Goal: Information Seeking & Learning: Compare options

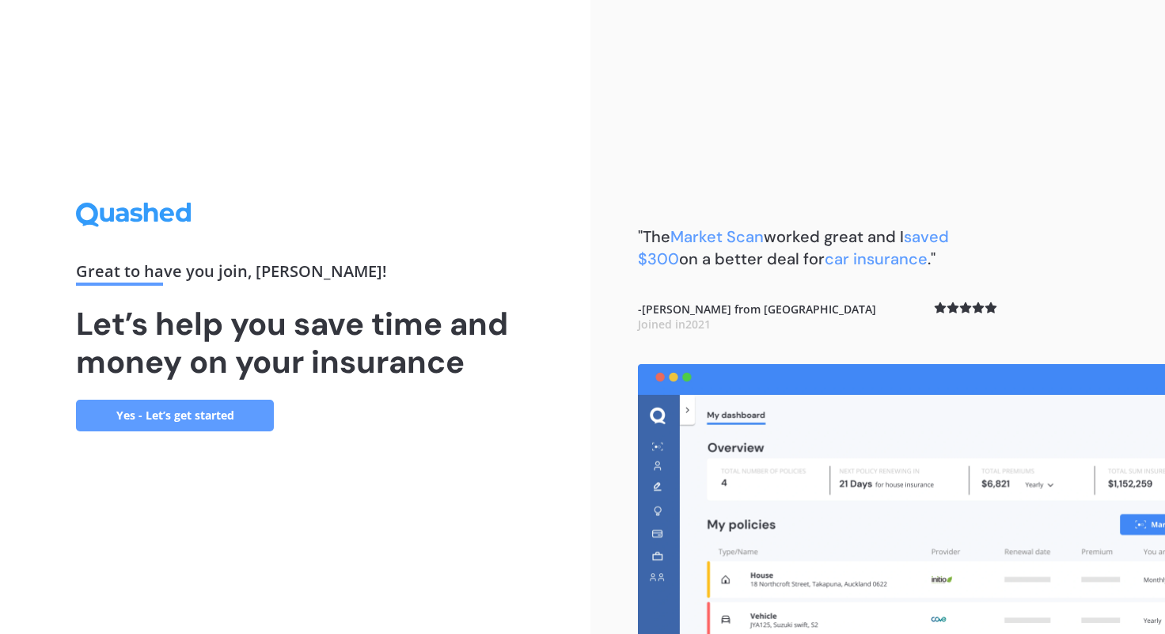
click at [249, 422] on link "Yes - Let’s get started" at bounding box center [175, 416] width 198 height 32
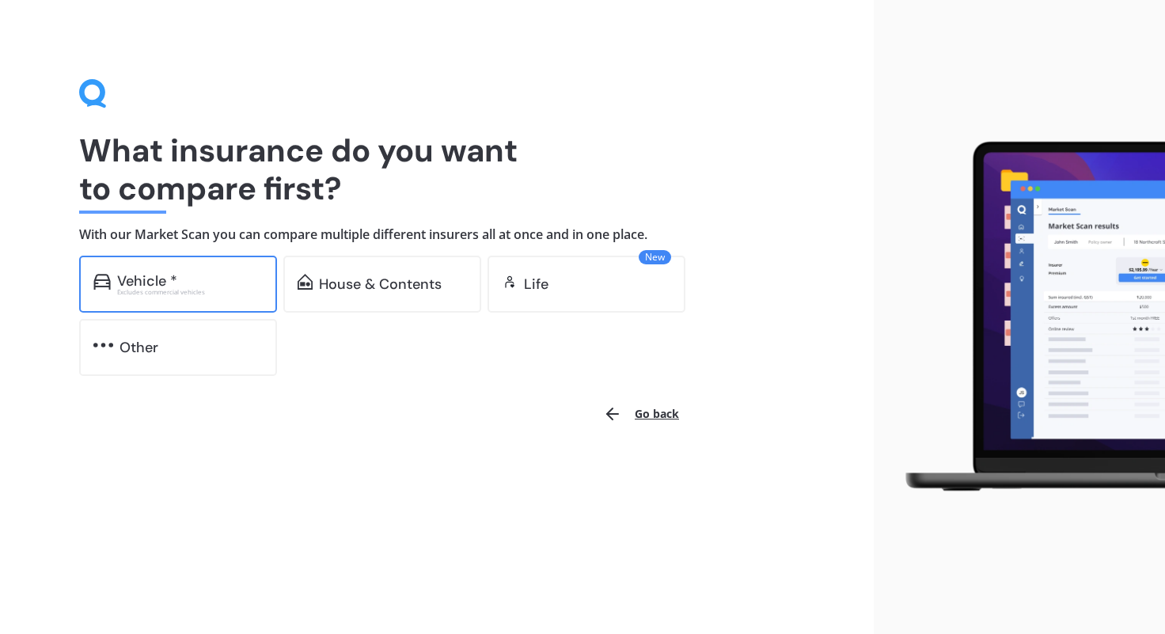
click at [208, 301] on div "Vehicle * Excludes commercial vehicles" at bounding box center [178, 284] width 198 height 57
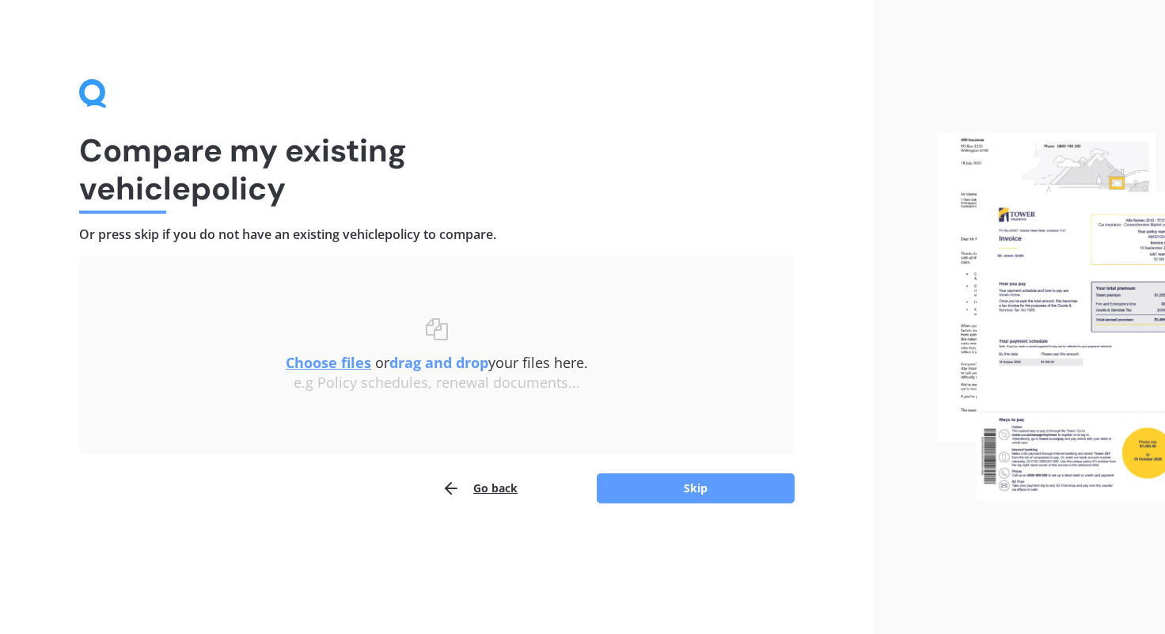
click at [324, 360] on u "Choose files" at bounding box center [328, 362] width 85 height 19
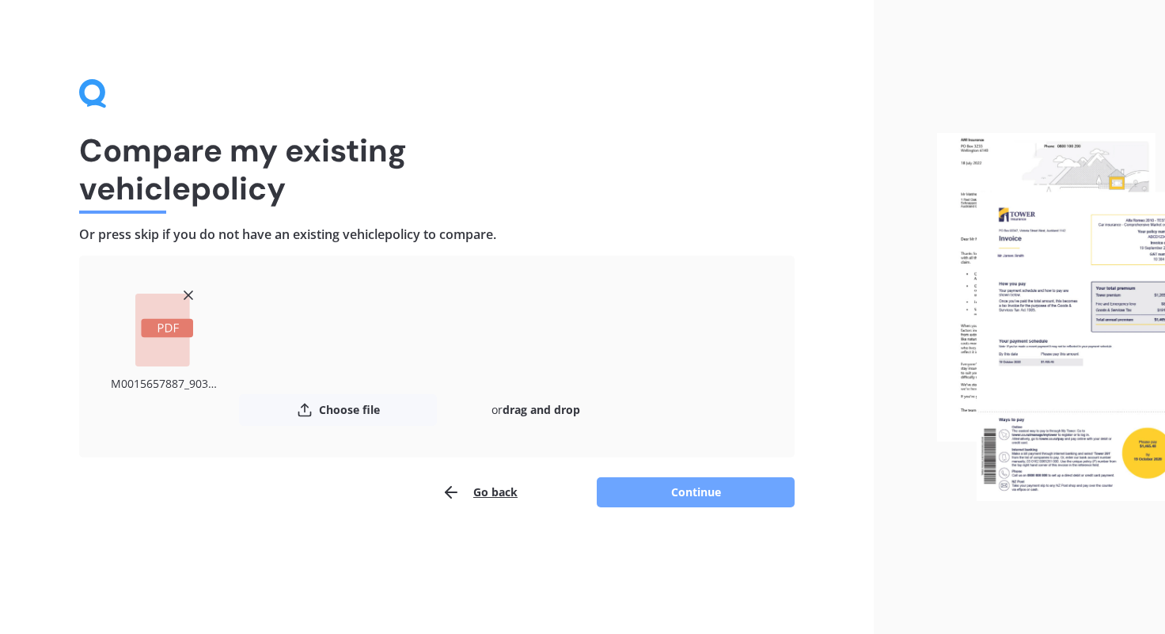
click at [693, 492] on button "Continue" at bounding box center [696, 492] width 198 height 30
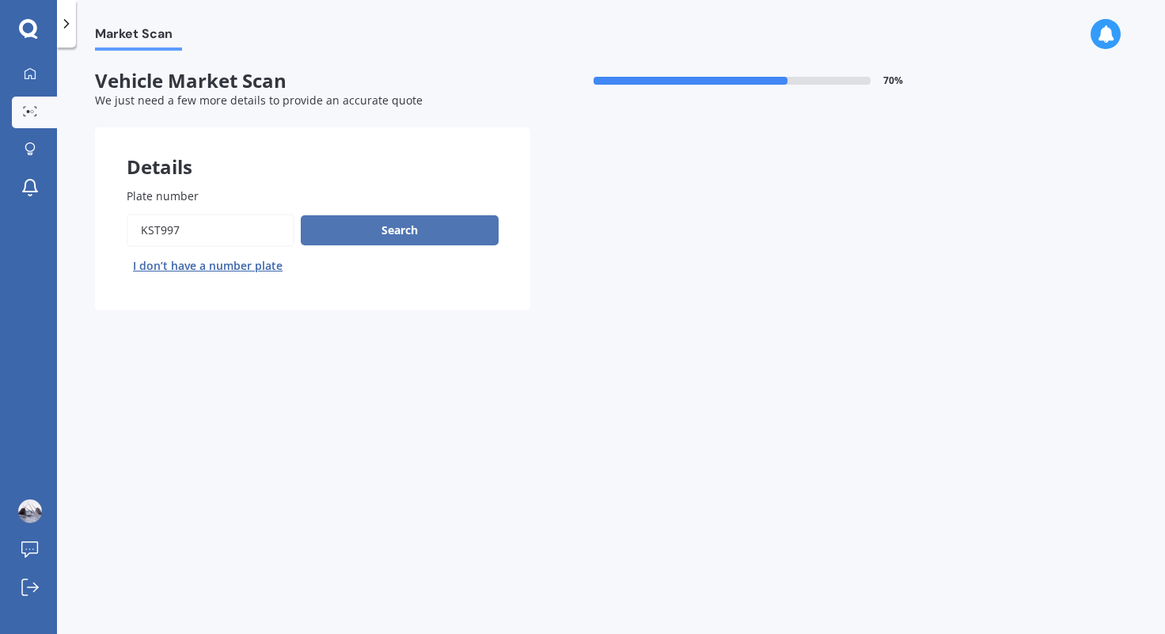
click at [403, 231] on button "Search" at bounding box center [400, 230] width 198 height 30
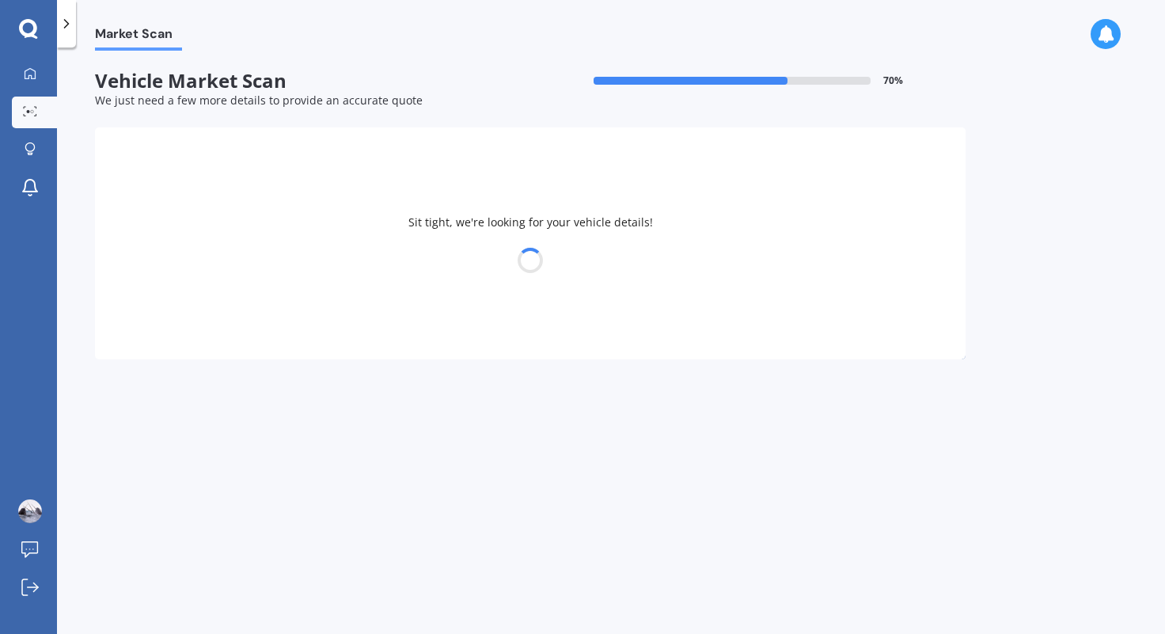
select select "HONDA"
select select "HR-V"
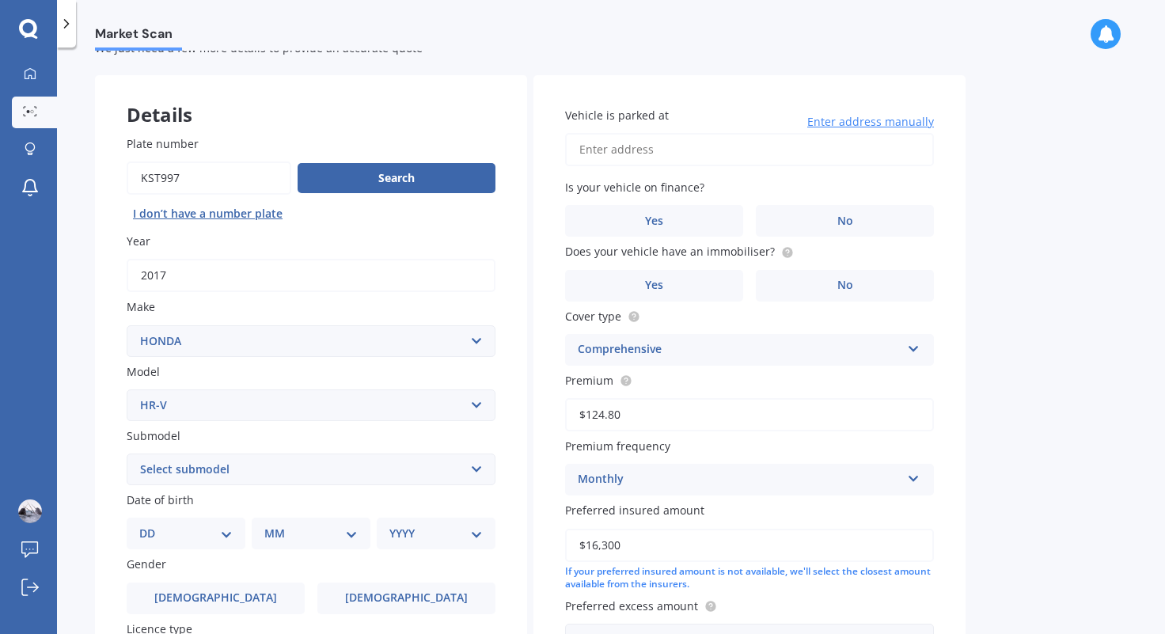
scroll to position [79, 0]
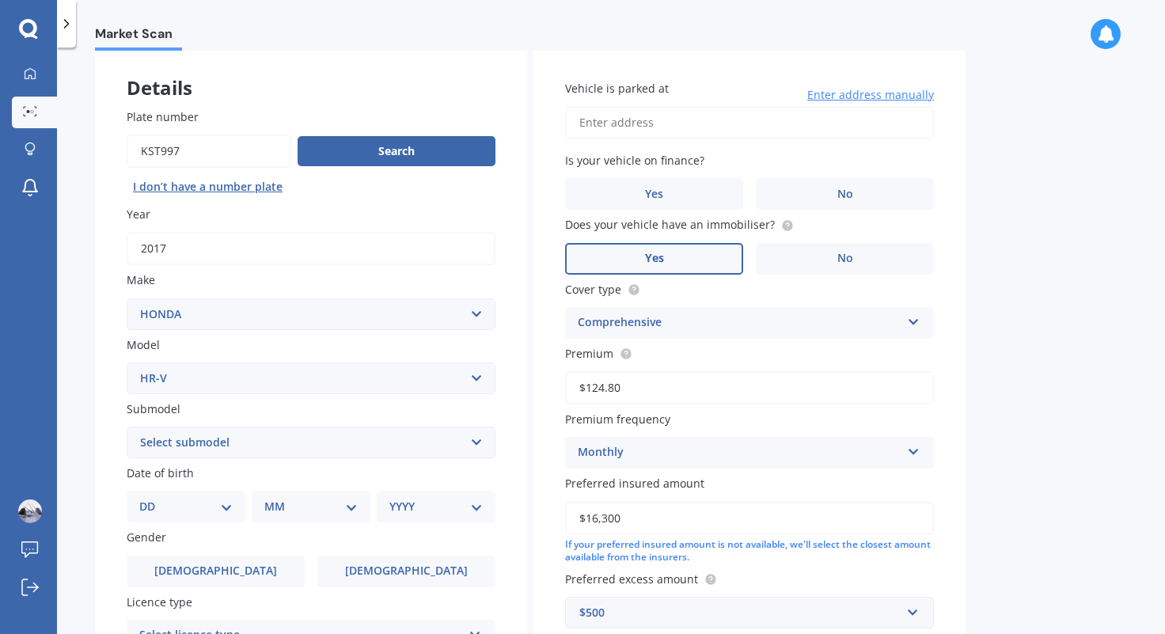
click at [729, 256] on label "Yes" at bounding box center [654, 259] width 178 height 32
click at [0, 0] on input "Yes" at bounding box center [0, 0] width 0 height 0
click at [829, 203] on label "No" at bounding box center [845, 194] width 178 height 32
click at [0, 0] on input "No" at bounding box center [0, 0] width 0 height 0
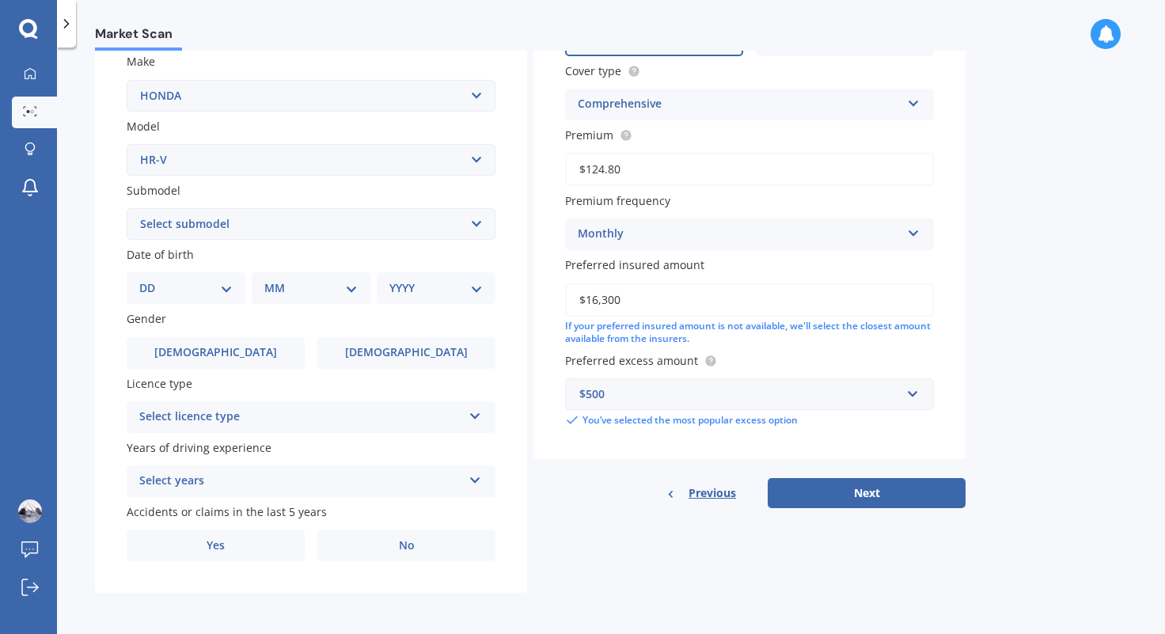
scroll to position [218, 0]
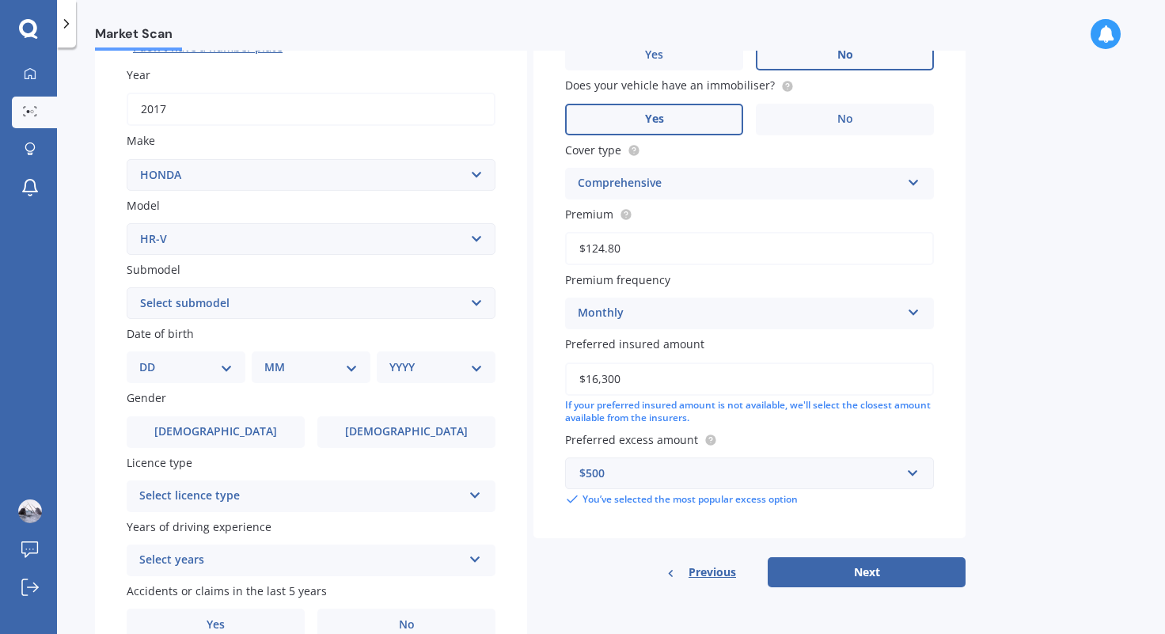
click at [304, 305] on select "Select submodel (All) L Mugen RS S Sport" at bounding box center [311, 303] width 369 height 32
click at [212, 367] on select "DD 01 02 03 04 05 06 07 08 09 10 11 12 13 14 15 16 17 18 19 20 21 22 23 24 25 2…" at bounding box center [185, 367] width 93 height 17
select select "25"
click at [152, 359] on select "DD 01 02 03 04 05 06 07 08 09 10 11 12 13 14 15 16 17 18 19 20 21 22 23 24 25 2…" at bounding box center [185, 367] width 93 height 17
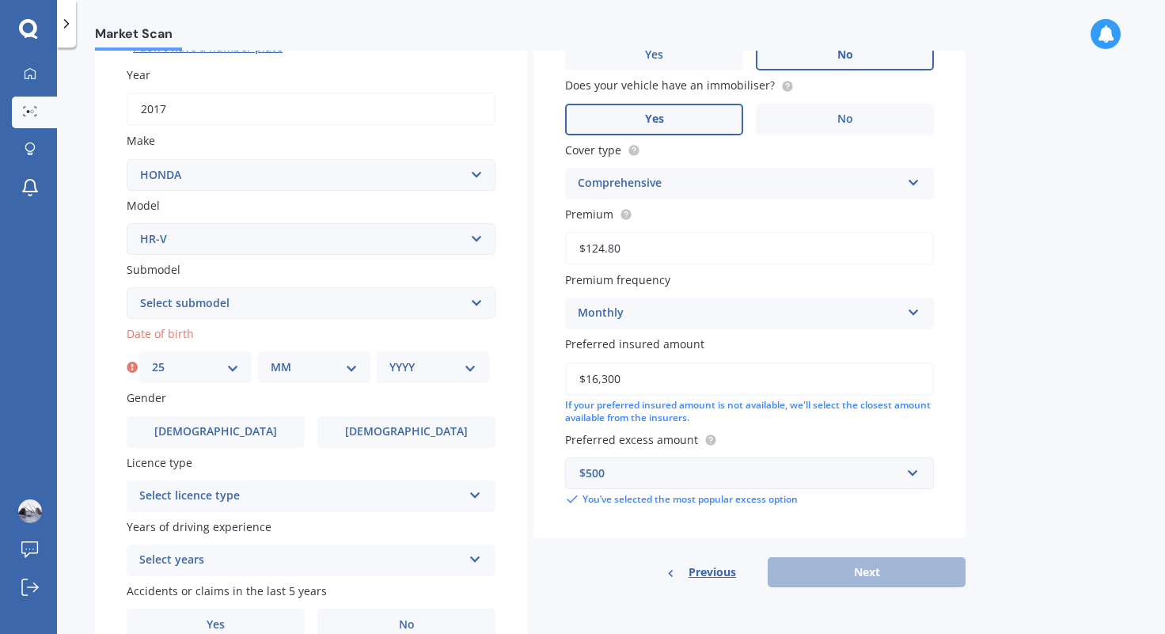
click at [311, 367] on select "MM 01 02 03 04 05 06 07 08 09 10 11 12" at bounding box center [314, 367] width 87 height 17
select select "03"
click at [271, 359] on select "MM 01 02 03 04 05 06 07 08 09 10 11 12" at bounding box center [314, 367] width 87 height 17
click at [428, 373] on select "YYYY 2025 2024 2023 2022 2021 2020 2019 2018 2017 2016 2015 2014 2013 2012 2011…" at bounding box center [432, 367] width 87 height 17
select select "1991"
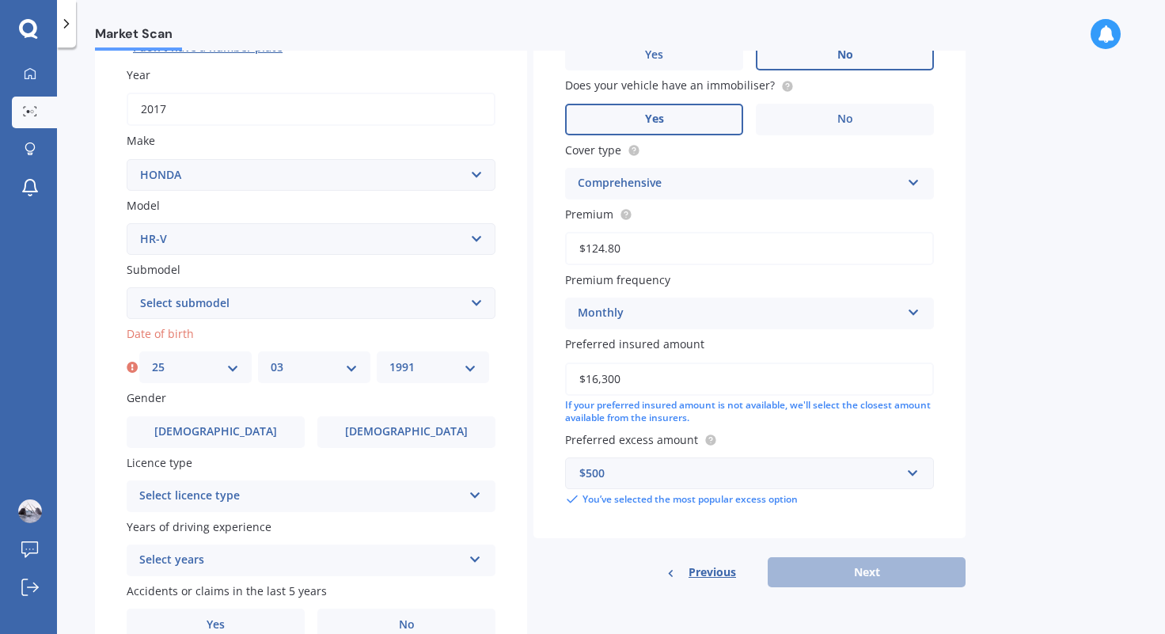
click at [389, 359] on select "YYYY 2025 2024 2023 2022 2021 2020 2019 2018 2017 2016 2015 2014 2013 2012 2011…" at bounding box center [432, 367] width 87 height 17
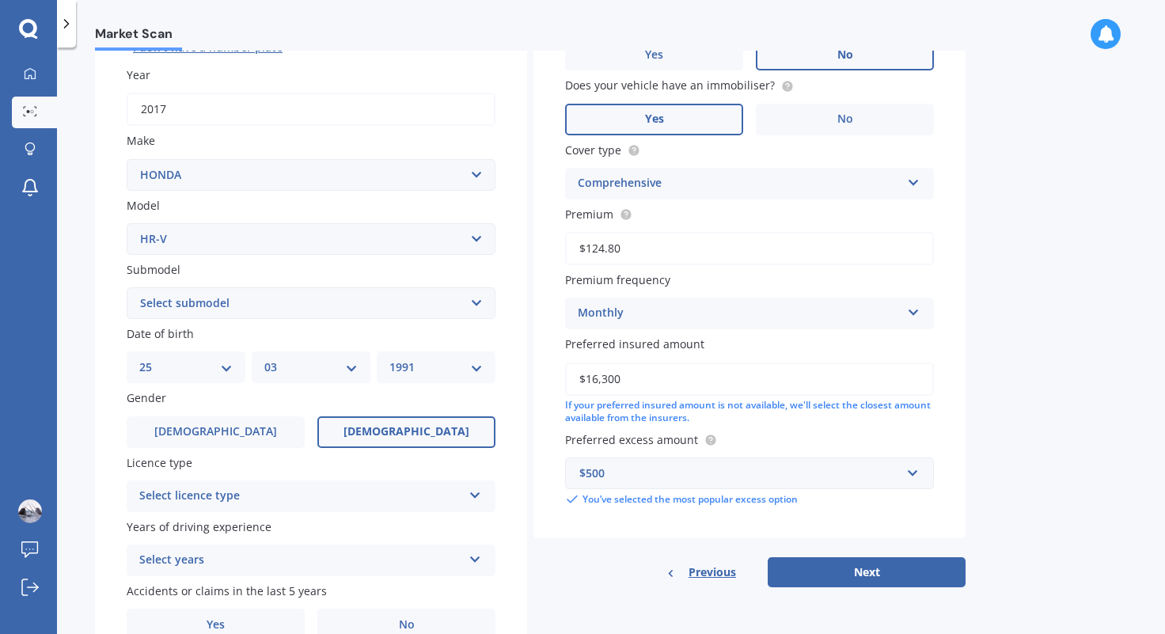
click at [343, 434] on label "Female" at bounding box center [406, 432] width 178 height 32
click at [0, 0] on input "Female" at bounding box center [0, 0] width 0 height 0
click at [399, 496] on div "Select licence type" at bounding box center [300, 496] width 323 height 19
click at [96, 511] on div "Plate number Search I don’t have a number plate Year 2017 Make Select make AC A…" at bounding box center [311, 304] width 432 height 735
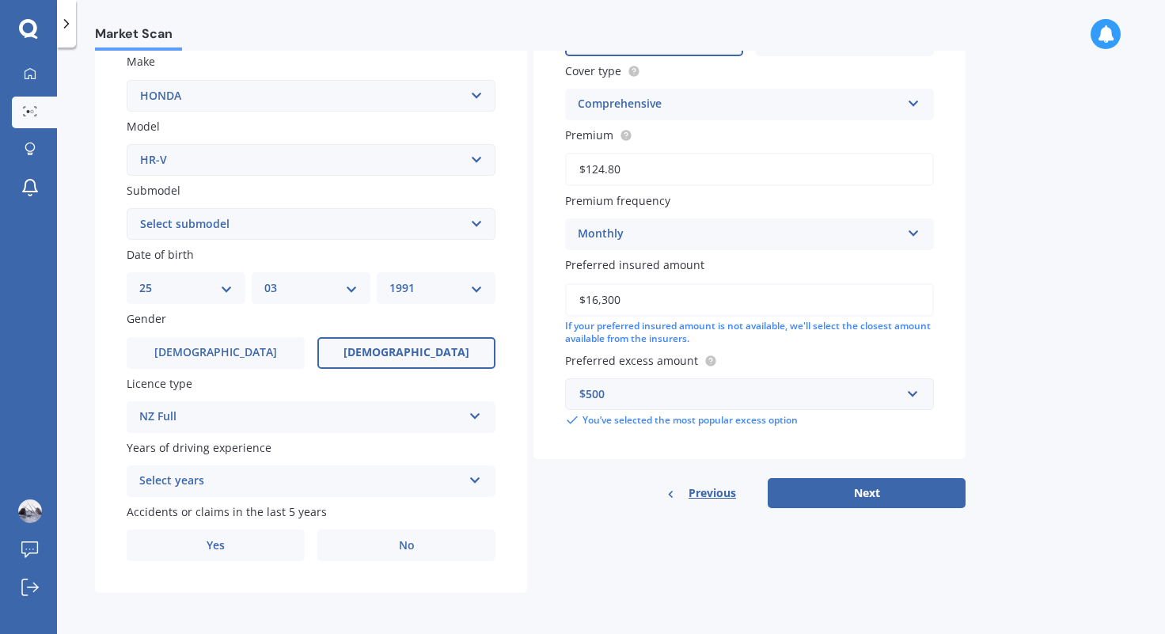
click at [309, 482] on div "Select years" at bounding box center [300, 481] width 323 height 19
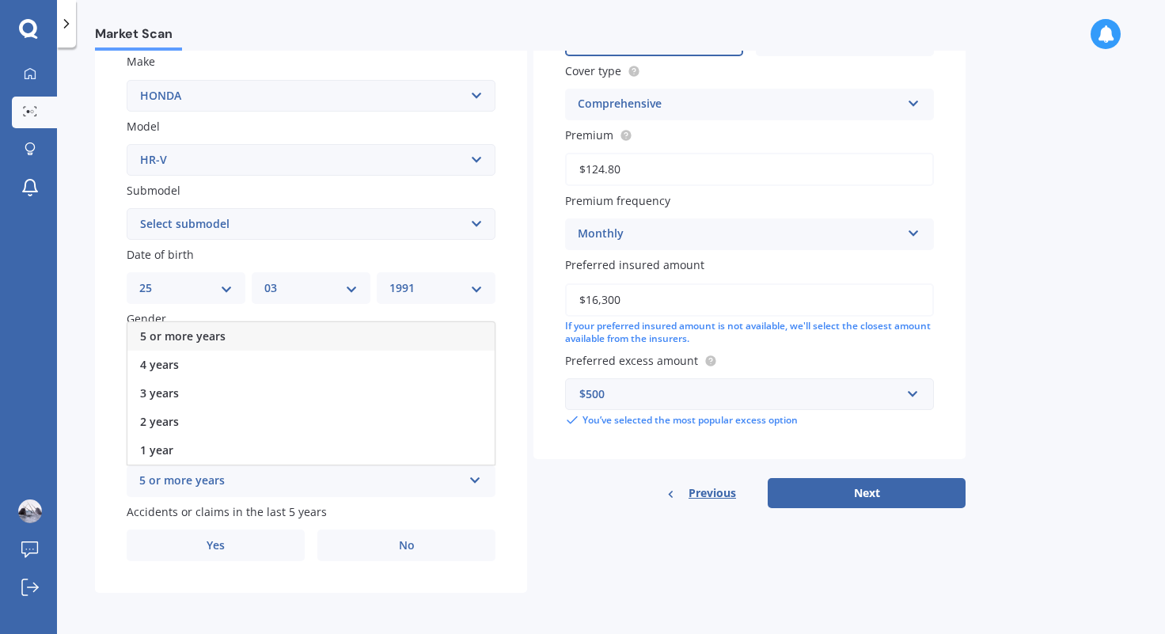
click at [295, 336] on div "5 or more years" at bounding box center [310, 336] width 367 height 28
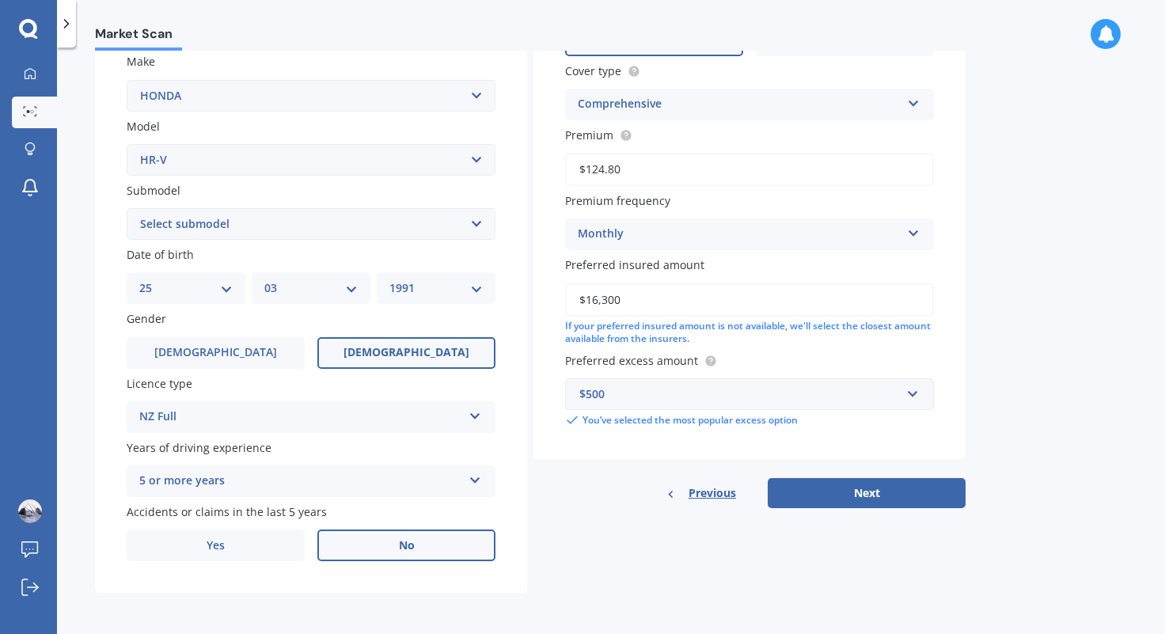
click at [344, 546] on label "No" at bounding box center [406, 546] width 178 height 32
click at [0, 0] on input "No" at bounding box center [0, 0] width 0 height 0
click at [875, 502] on button "Next" at bounding box center [867, 493] width 198 height 30
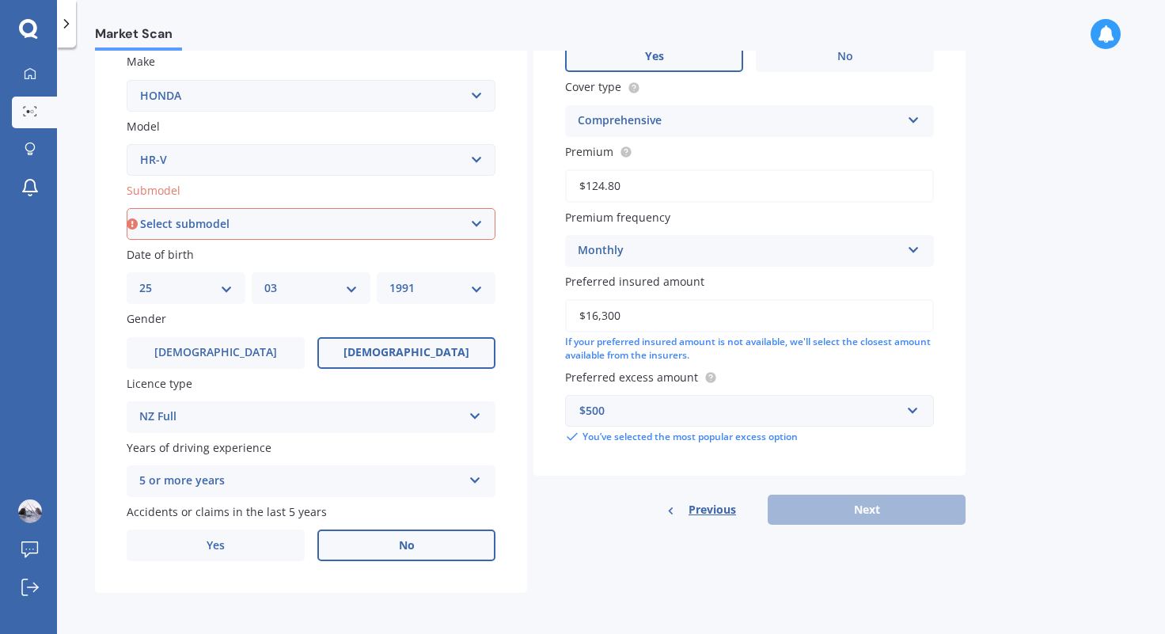
click at [260, 218] on select "Select submodel (All) L Mugen RS S Sport" at bounding box center [311, 224] width 369 height 32
select select "(ALL)"
click at [127, 208] on select "Select submodel (All) L Mugen RS S Sport" at bounding box center [311, 224] width 369 height 32
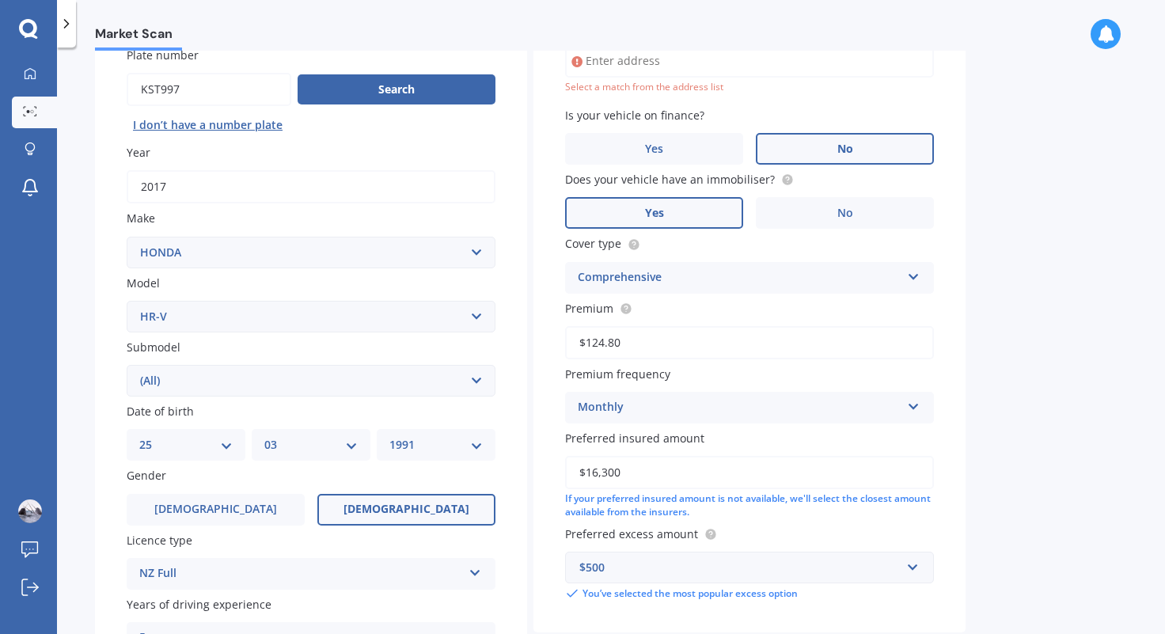
scroll to position [0, 0]
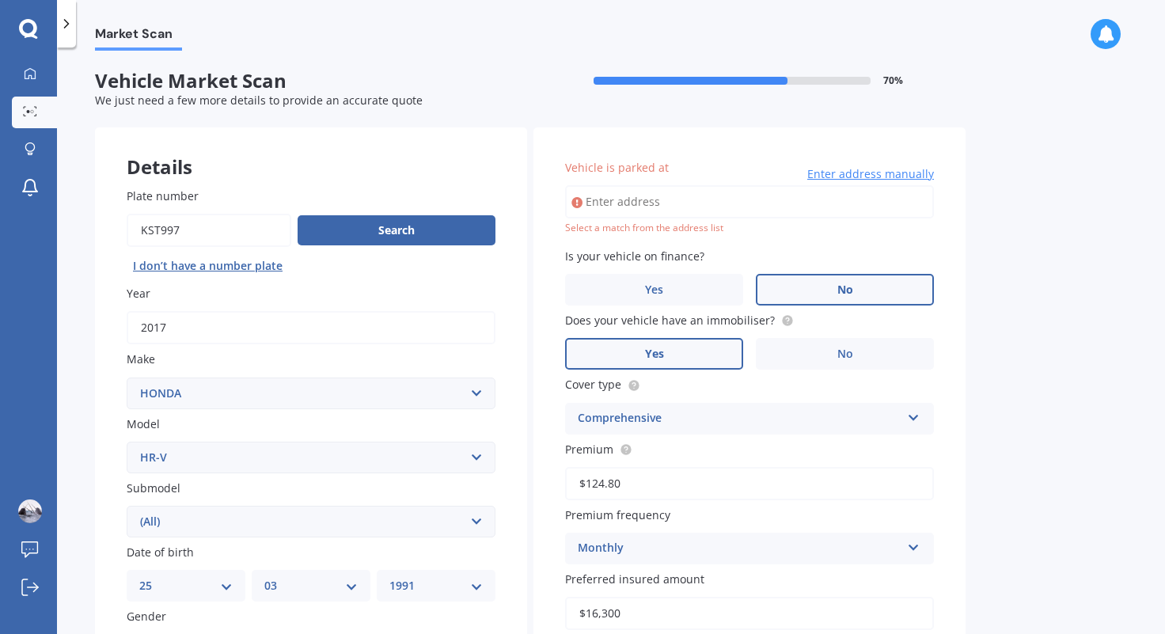
click at [674, 195] on input "Vehicle is parked at" at bounding box center [749, 201] width 369 height 33
click at [1007, 266] on div "Market Scan Vehicle Market Scan 70 % We just need a few more details to provide…" at bounding box center [611, 344] width 1108 height 587
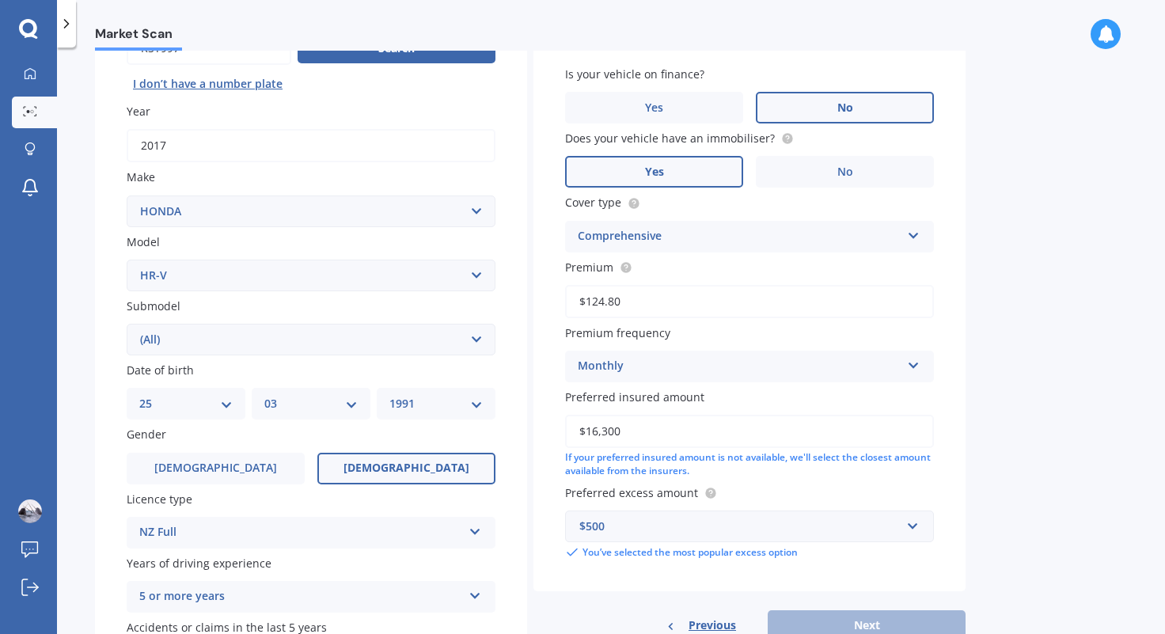
scroll to position [298, 0]
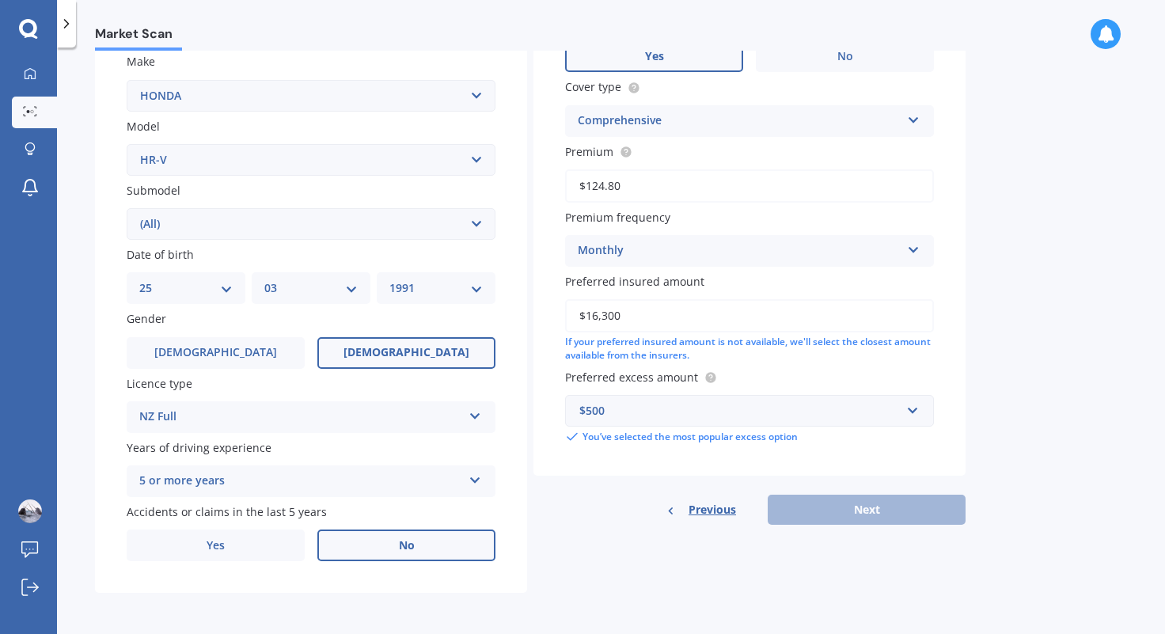
click at [868, 506] on div "Previous Next" at bounding box center [750, 510] width 432 height 30
click at [1115, 272] on div "Market Scan Vehicle Market Scan 70 % We just need a few more details to provide…" at bounding box center [611, 344] width 1108 height 587
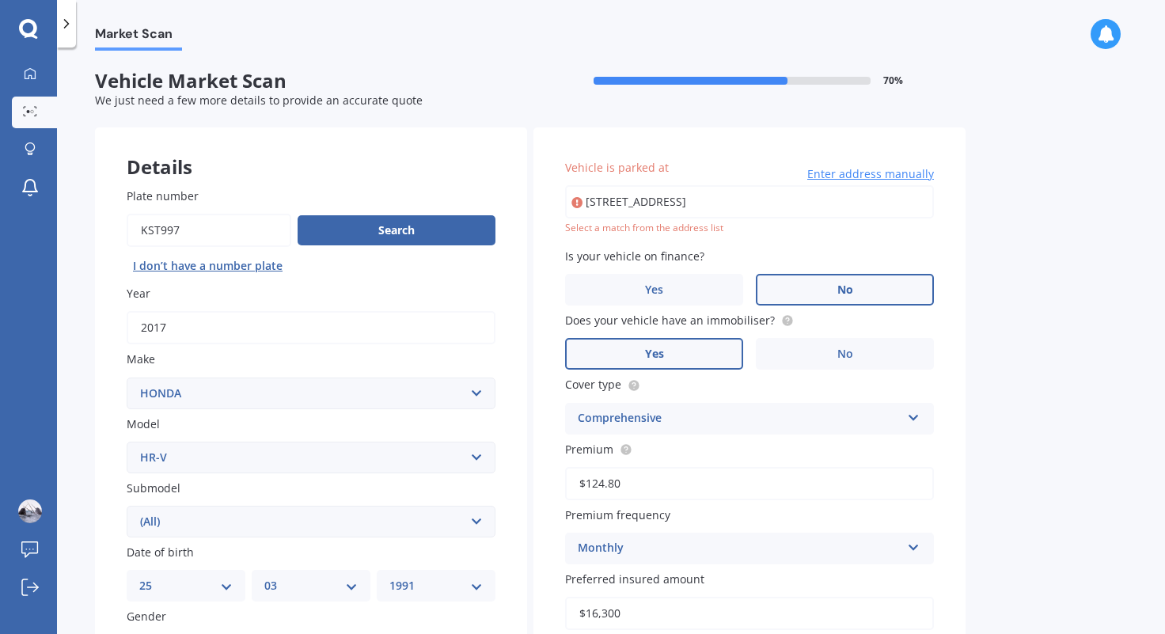
click at [700, 187] on input "31 Wairere Road The GardensAuckland 2105" at bounding box center [749, 201] width 369 height 33
click at [837, 189] on input "31 Wairere Road The GardensAuckland 2105" at bounding box center [749, 201] width 369 height 33
click at [741, 199] on input "31 Wairere Road The GardensAuckland 2105" at bounding box center [749, 201] width 369 height 33
click at [1039, 260] on div "Market Scan Vehicle Market Scan 70 % We just need a few more details to provide…" at bounding box center [611, 344] width 1108 height 587
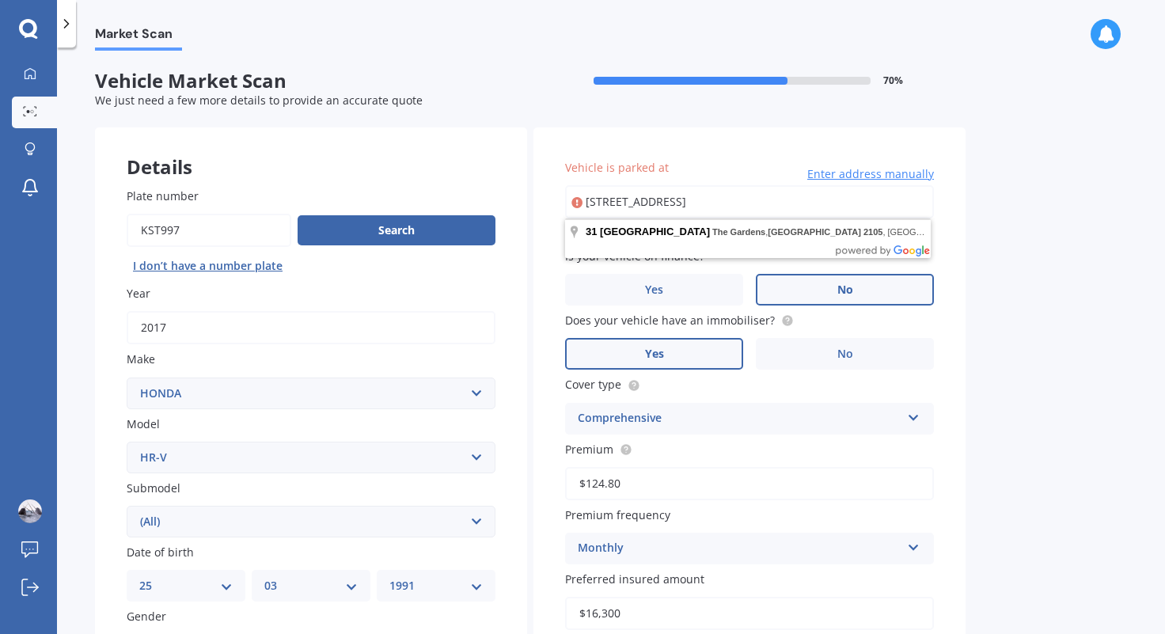
drag, startPoint x: 803, startPoint y: 218, endPoint x: 556, endPoint y: 237, distance: 248.5
click at [556, 237] on div "Vehicle is parked at 31 Wairere Road The Gardens Auckland 2105 Enter address ma…" at bounding box center [750, 450] width 432 height 646
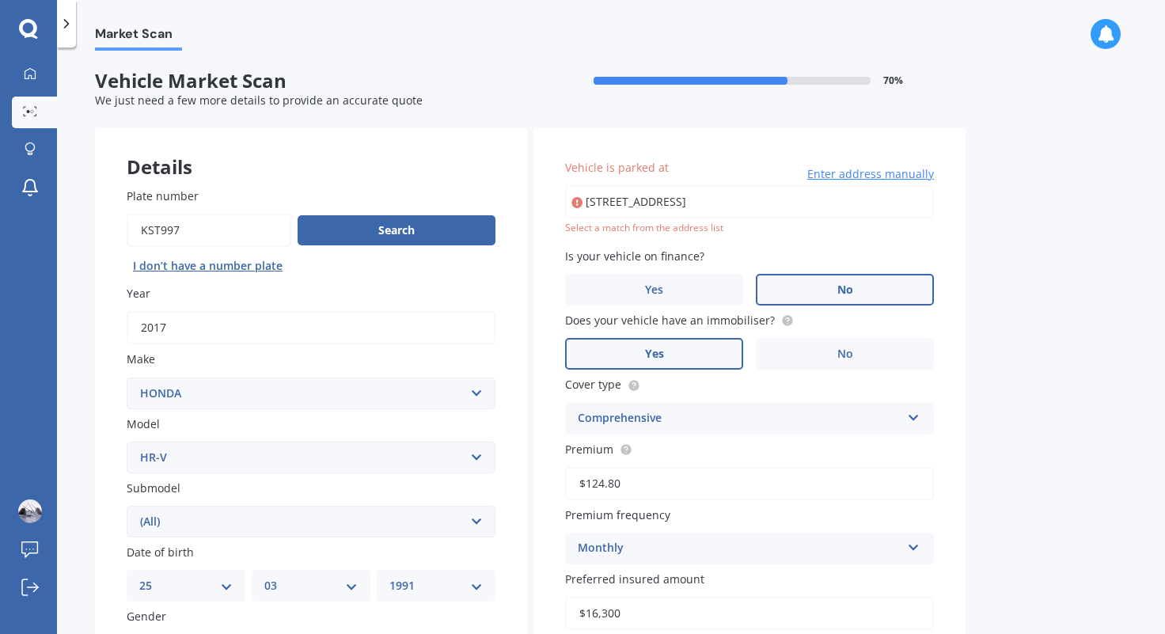
type input "31 Wairere Road, The Gardens, Auckland 2105"
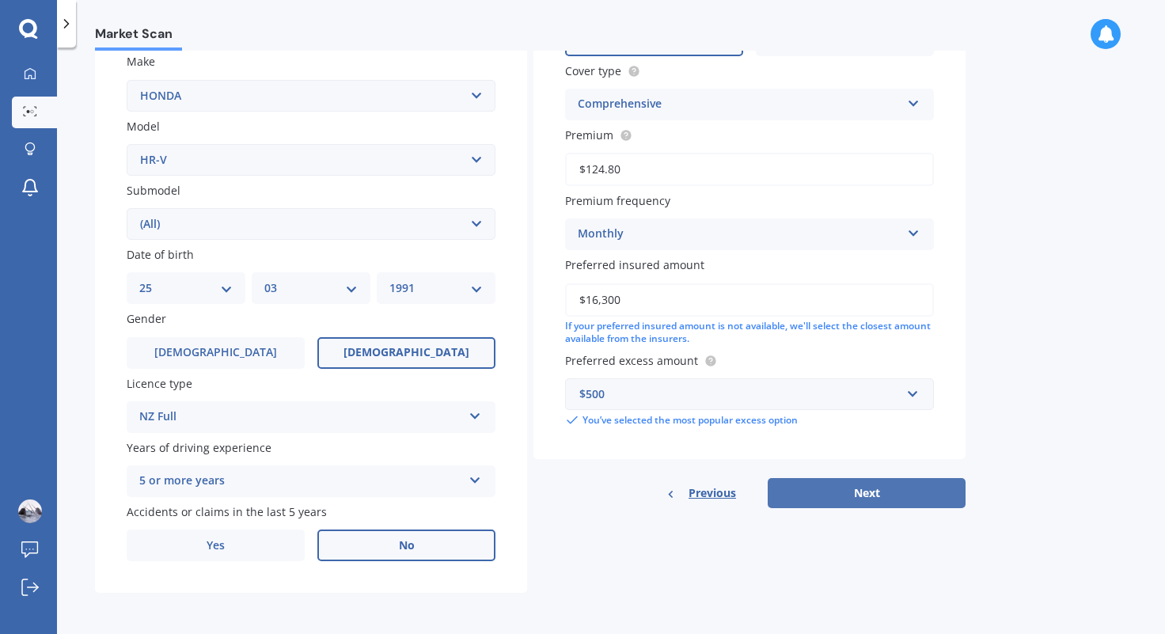
click at [829, 499] on button "Next" at bounding box center [867, 493] width 198 height 30
select select "25"
select select "03"
select select "1991"
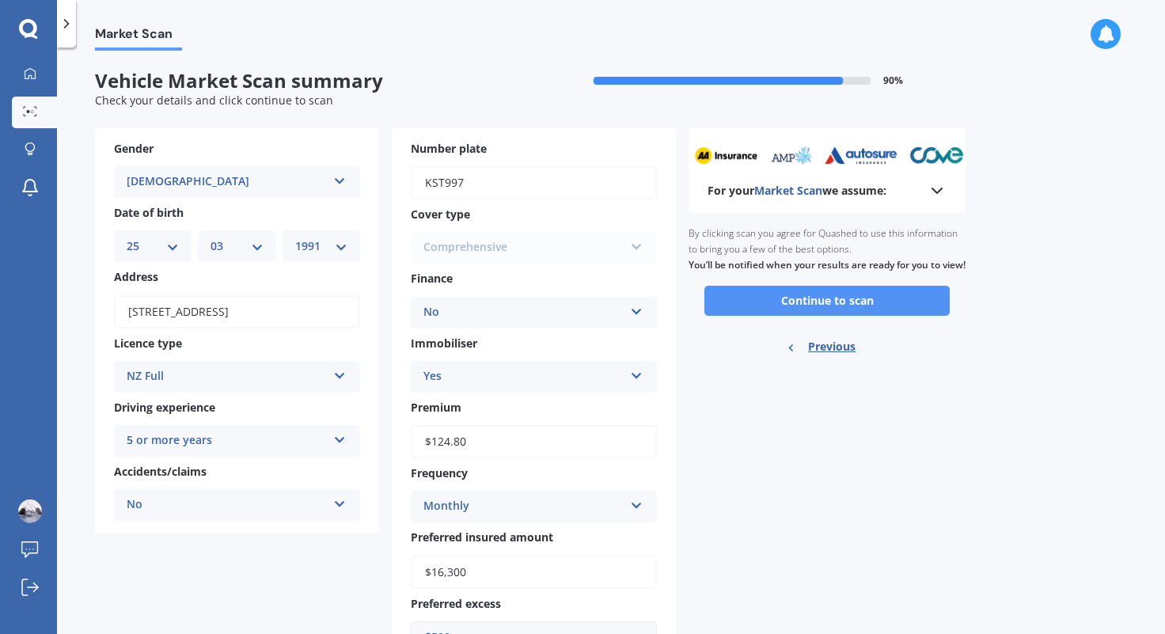
click at [817, 316] on button "Continue to scan" at bounding box center [827, 301] width 245 height 30
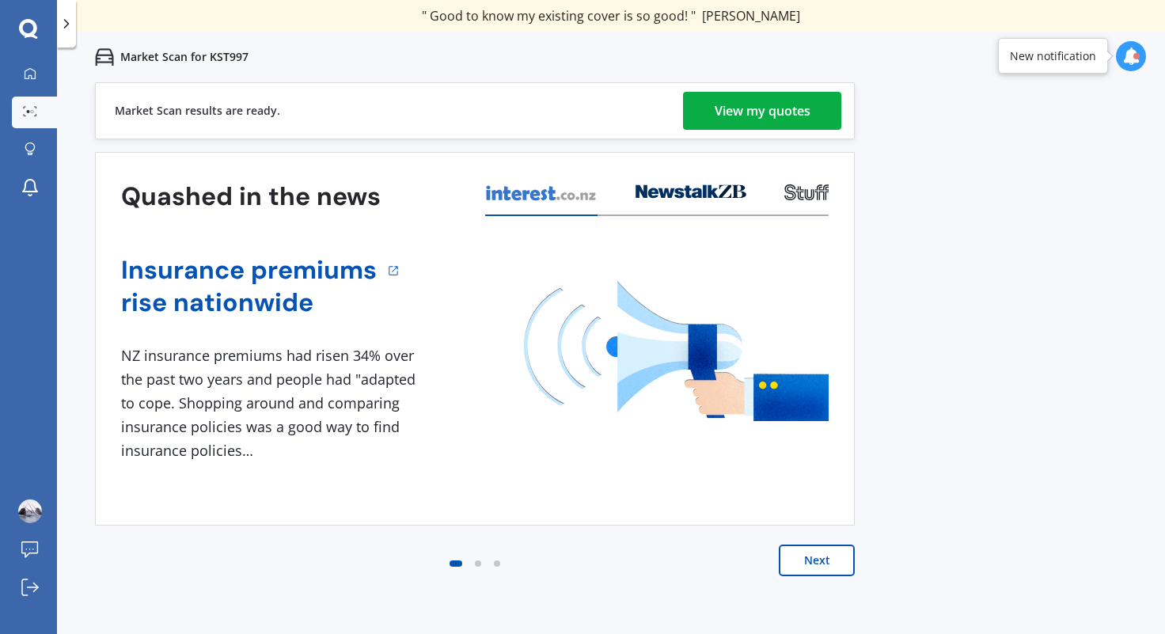
click at [792, 553] on button "Next" at bounding box center [817, 561] width 76 height 32
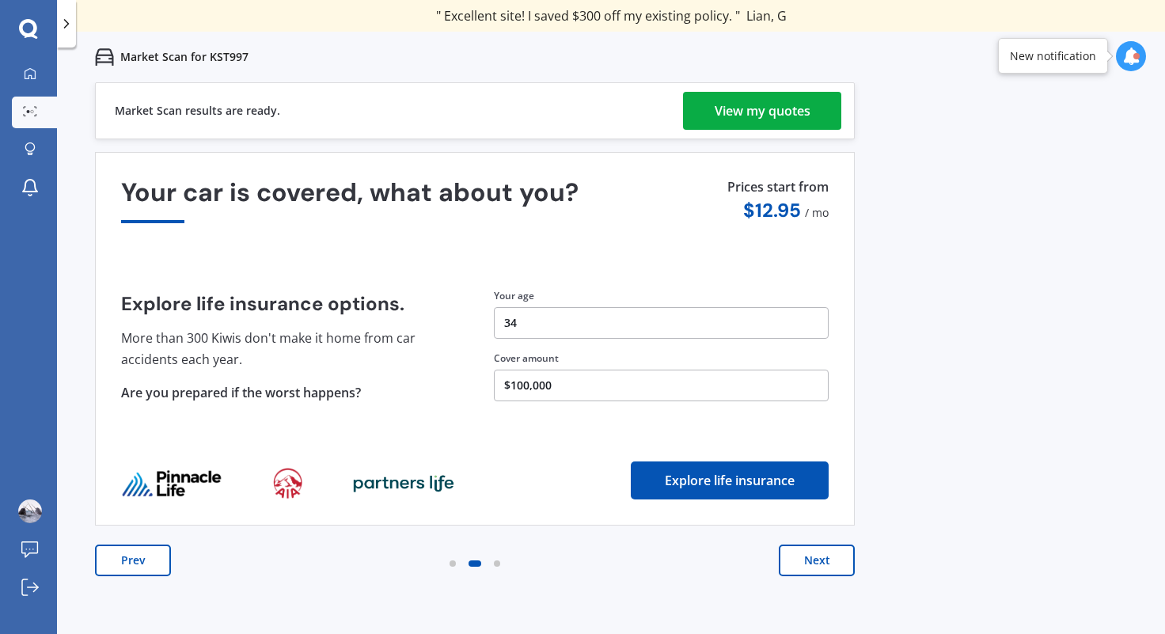
click at [792, 553] on button "Next" at bounding box center [817, 561] width 76 height 32
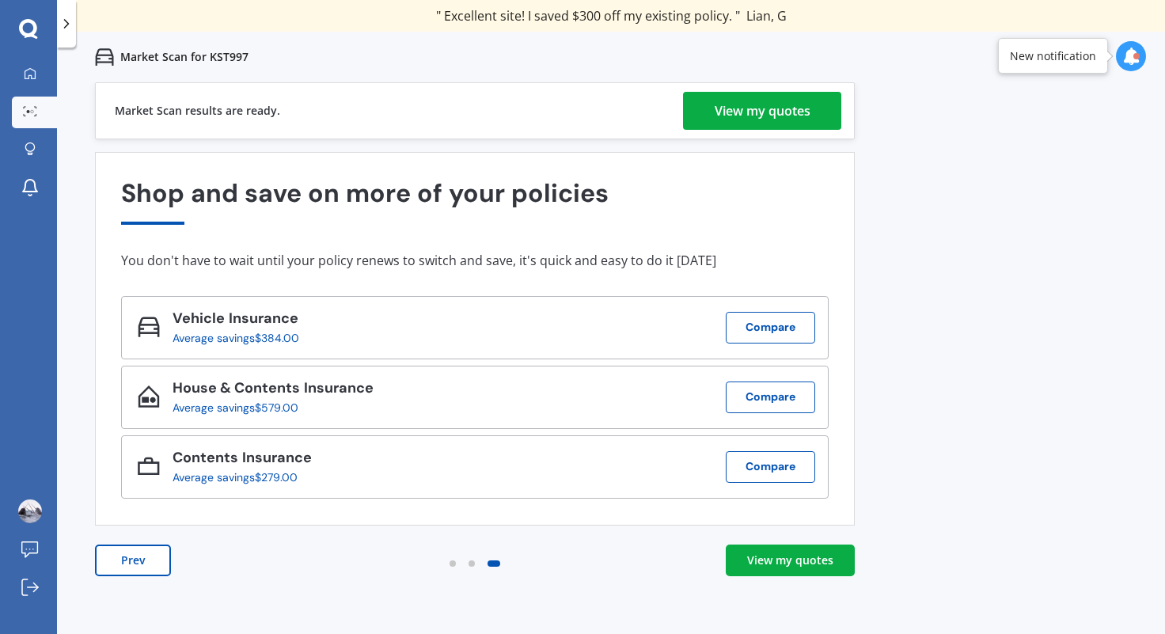
click at [754, 97] on div "View my quotes" at bounding box center [763, 111] width 96 height 38
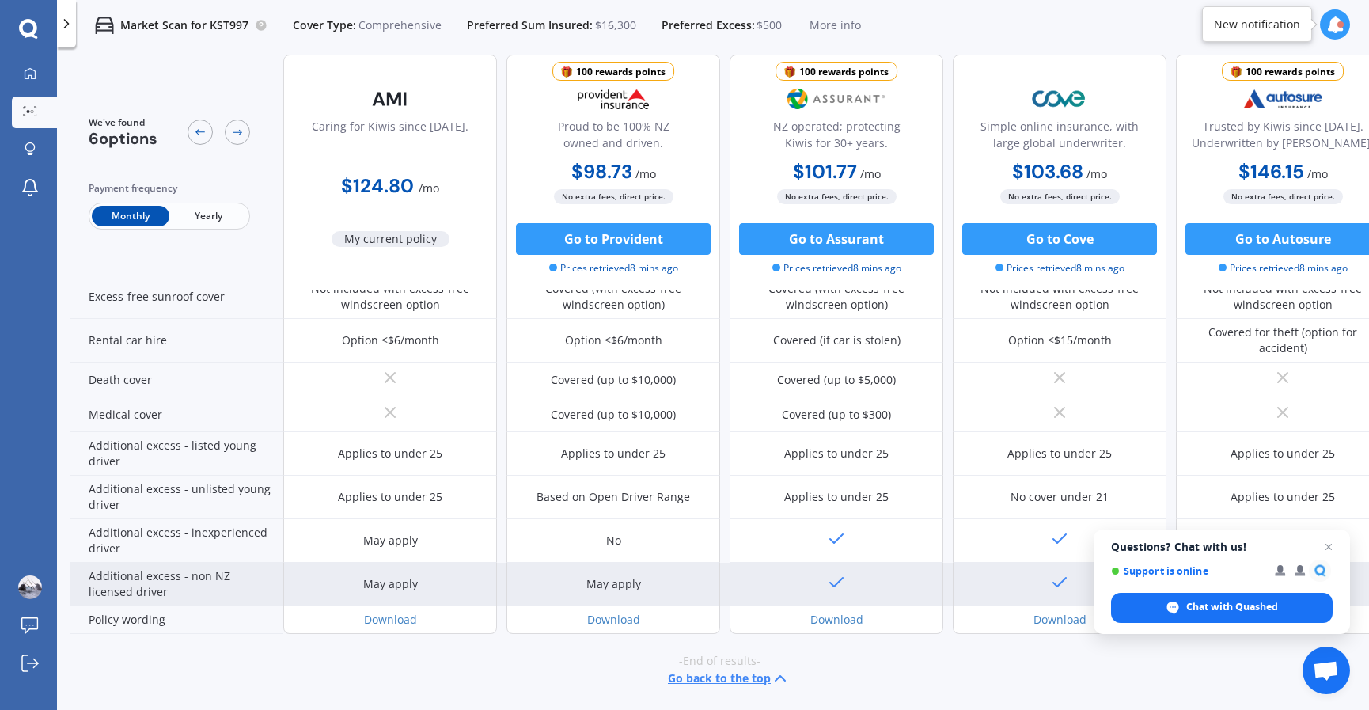
scroll to position [653, 0]
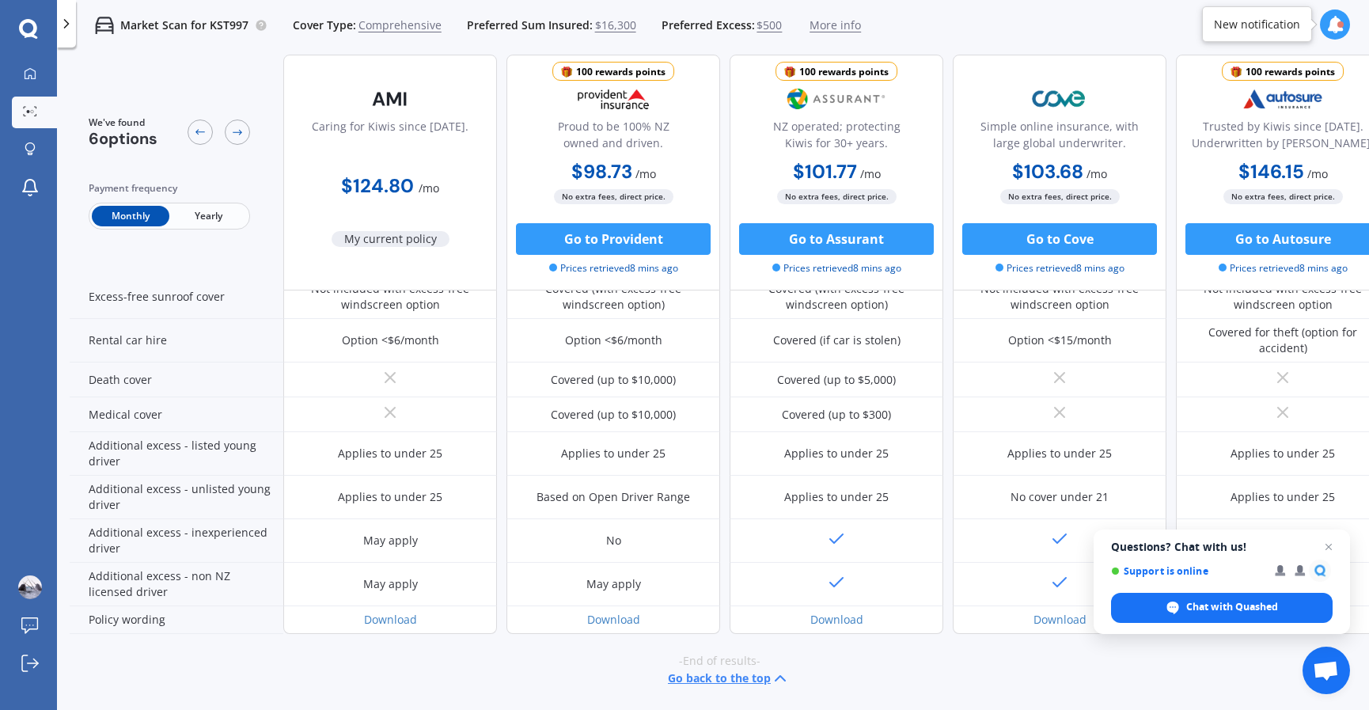
click at [1164, 14] on div at bounding box center [1335, 24] width 30 height 30
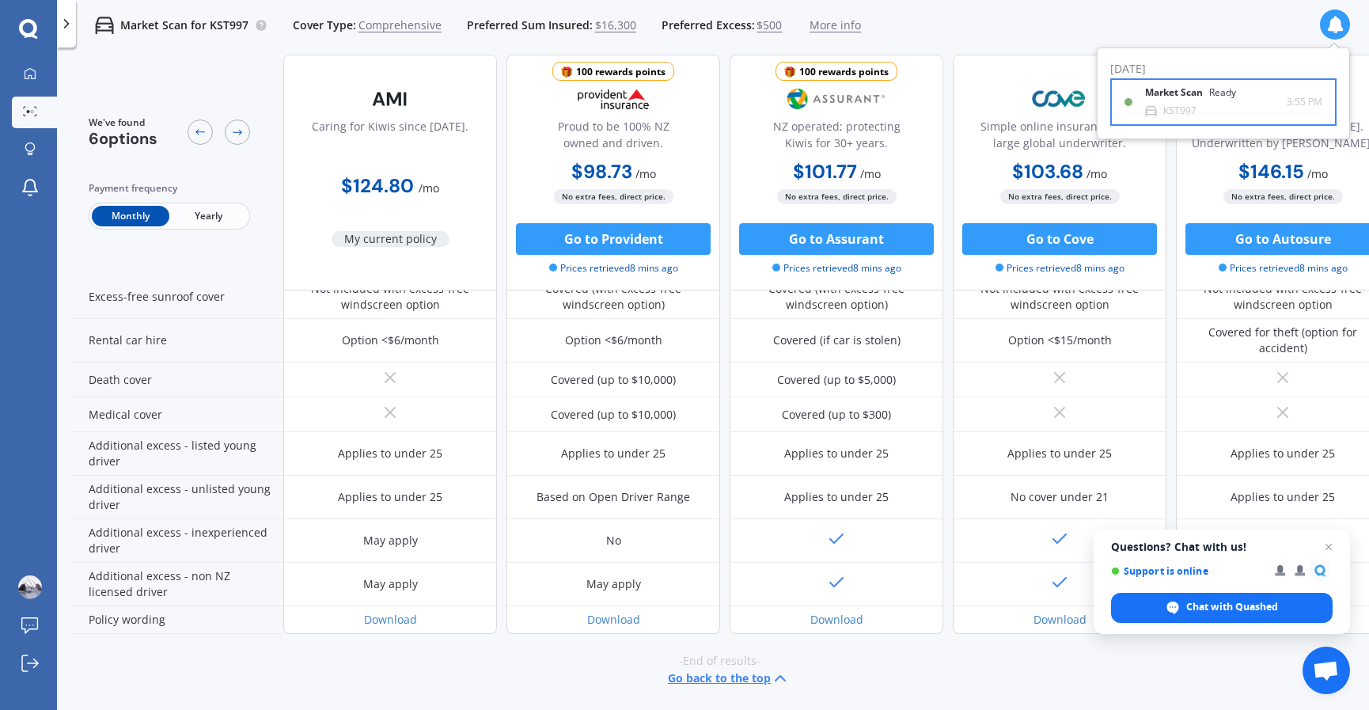
click at [1164, 99] on div "Market Scan Ready" at bounding box center [1200, 95] width 110 height 17
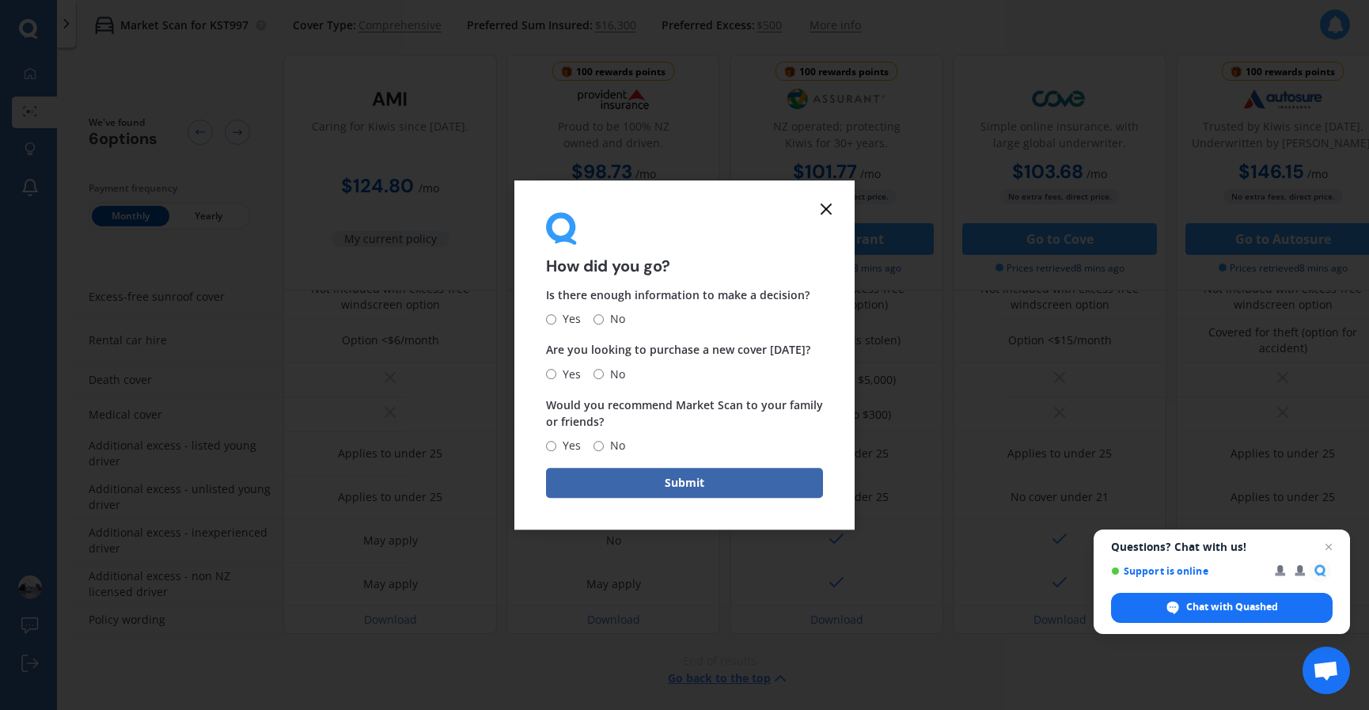
click at [825, 207] on line at bounding box center [826, 208] width 9 height 9
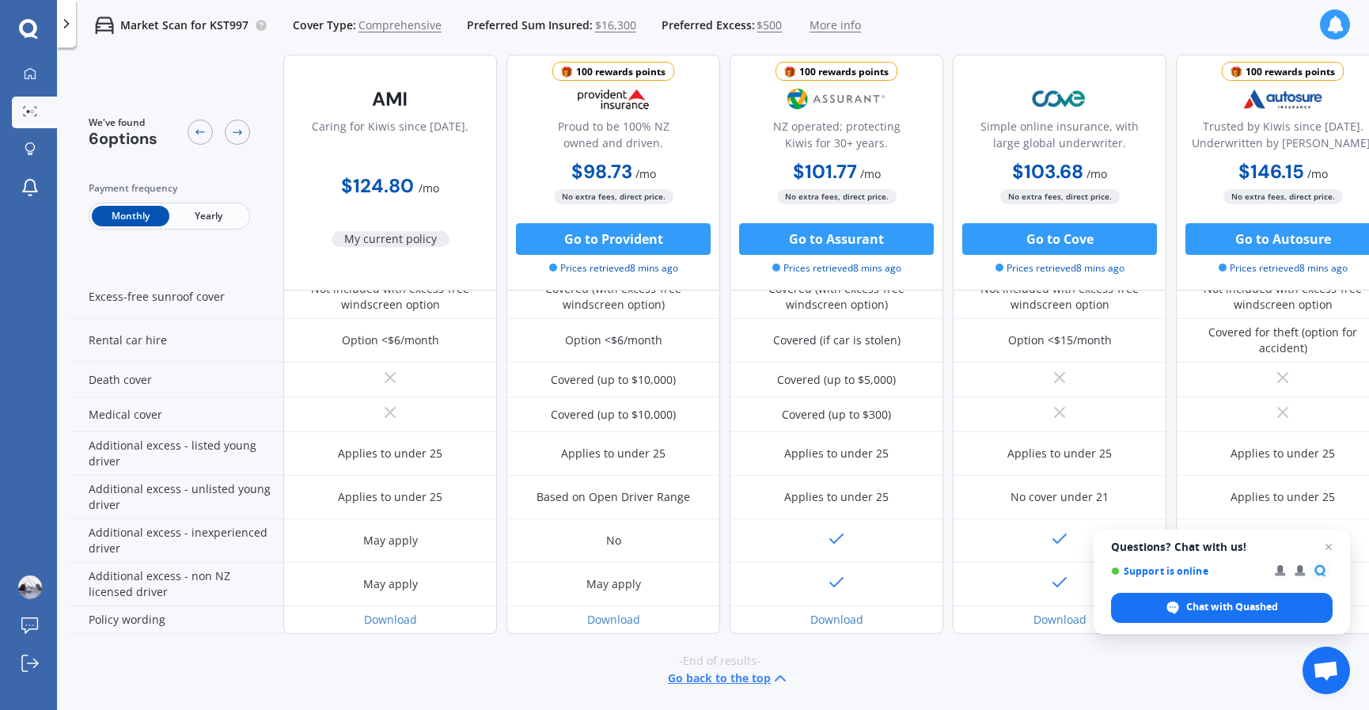
click at [65, 28] on polyline at bounding box center [67, 24] width 4 height 8
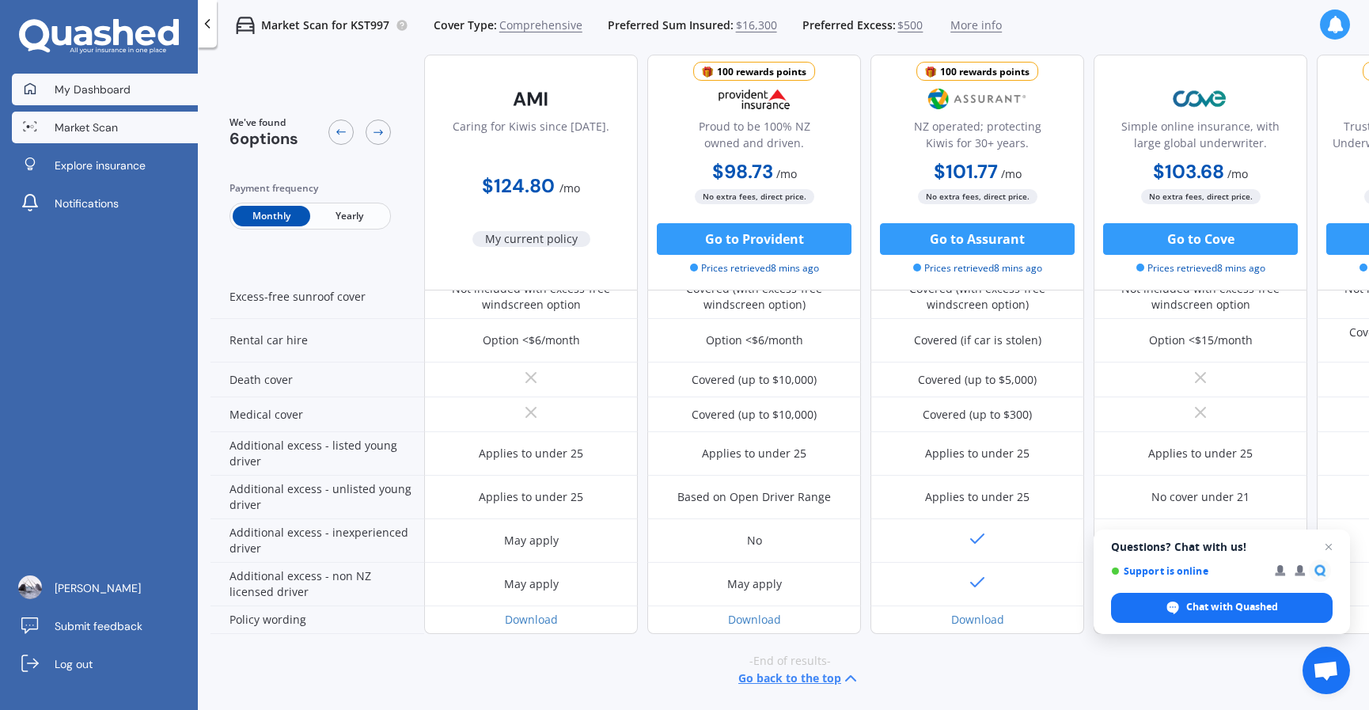
click at [87, 78] on link "My Dashboard" at bounding box center [105, 90] width 186 height 32
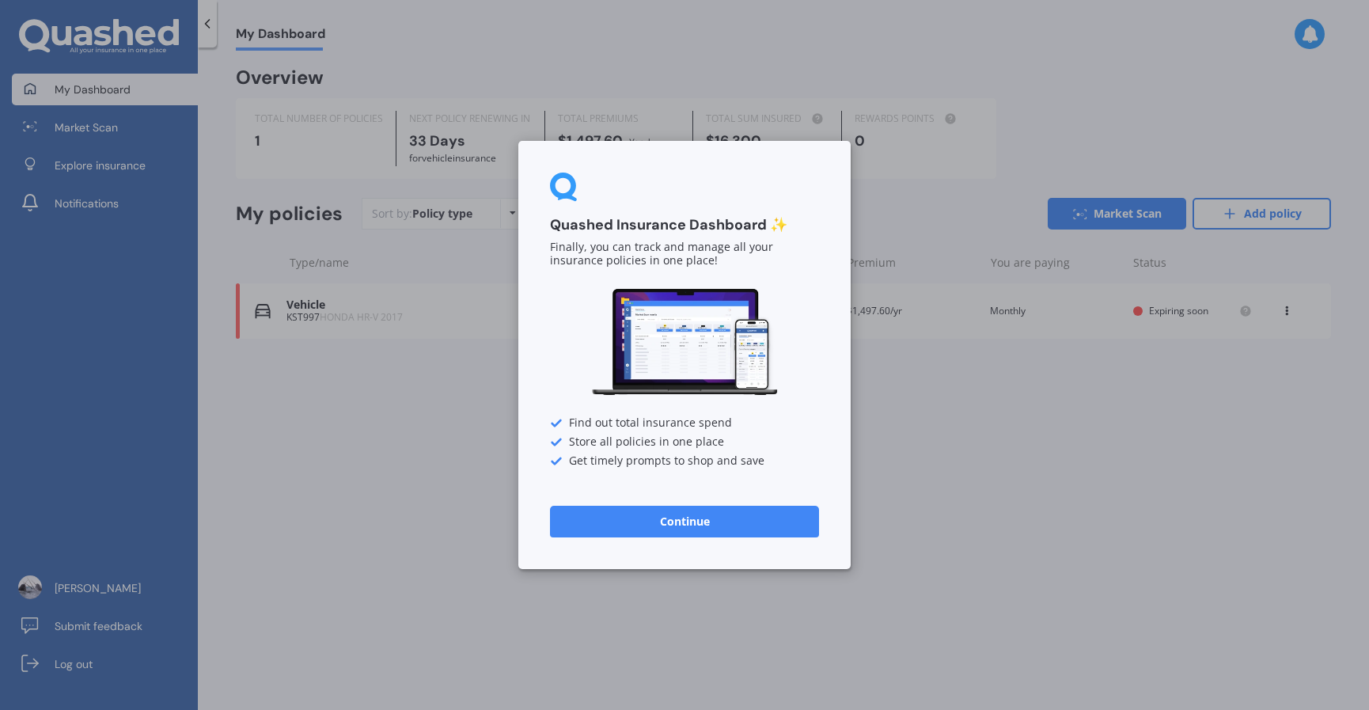
click at [678, 543] on div "Quashed Insurance Dashboard ✨ Finally, you can track and manage all your insura…" at bounding box center [684, 355] width 332 height 428
click at [680, 521] on button "Continue" at bounding box center [684, 522] width 269 height 32
